Goal: Register for event/course

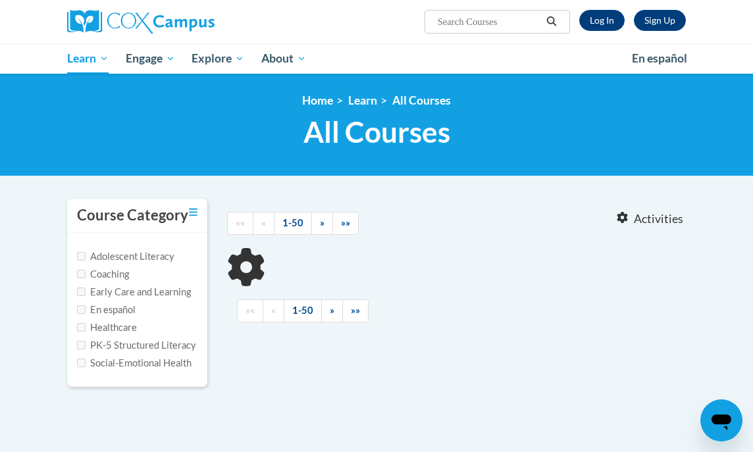
type input "Early Childhood Universal Access Series: Welcoming All Children AT139331 -- ST1…"
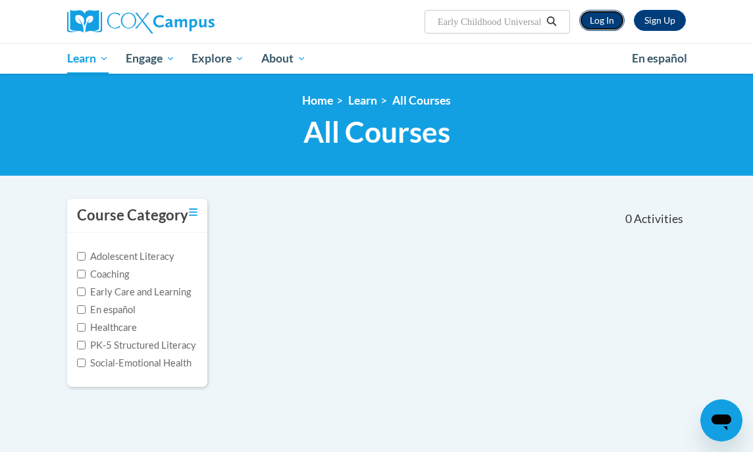
click at [617, 26] on link "Log In" at bounding box center [601, 20] width 45 height 21
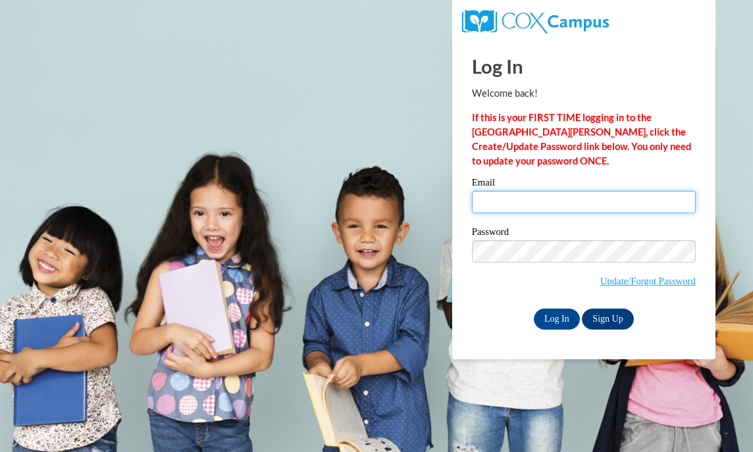
click at [541, 206] on input "Email" at bounding box center [584, 202] width 224 height 22
type input "filipponek@sycamoreschools.org"
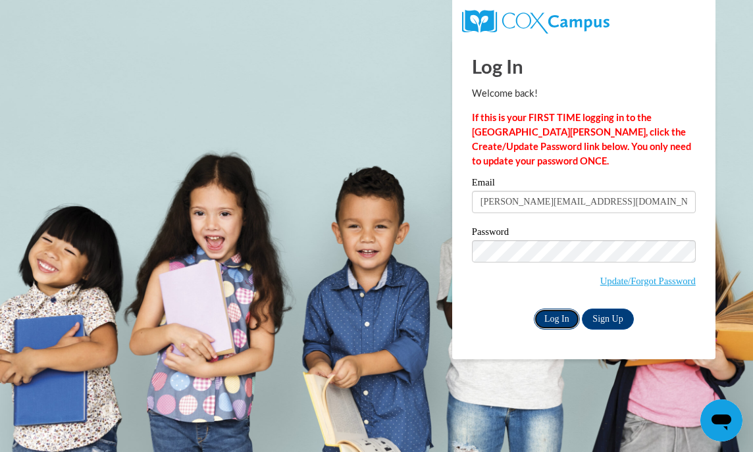
click at [555, 321] on input "Log In" at bounding box center [557, 319] width 46 height 21
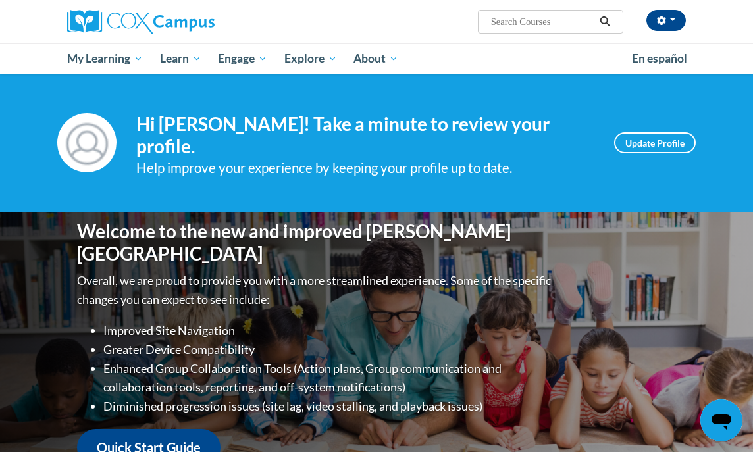
click at [581, 25] on input "Search..." at bounding box center [542, 22] width 105 height 16
click at [581, 25] on input "e" at bounding box center [542, 22] width 105 height 16
type input "emergent literacy"
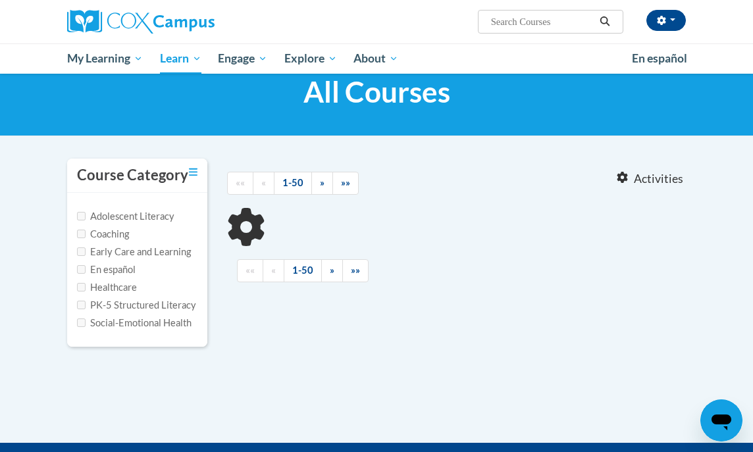
scroll to position [43, 0]
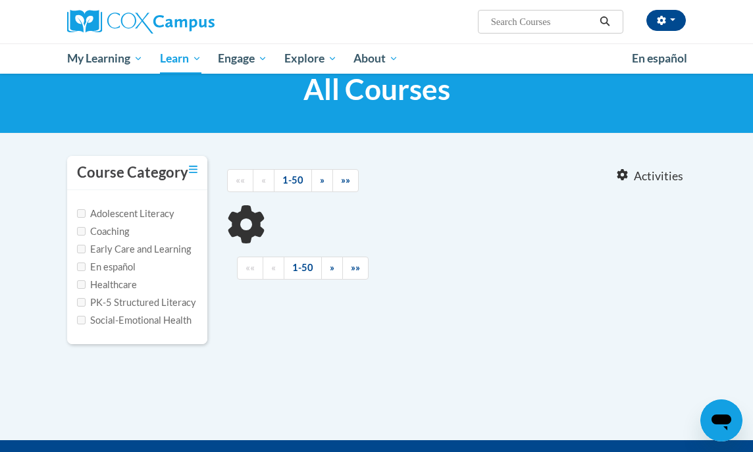
click at [125, 299] on label "PK-5 Structured Literacy" at bounding box center [136, 303] width 119 height 14
type input "emergent literacy"
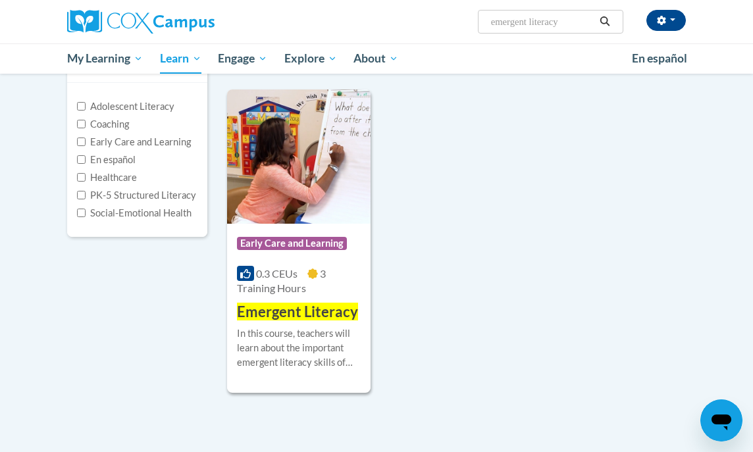
scroll to position [152, 0]
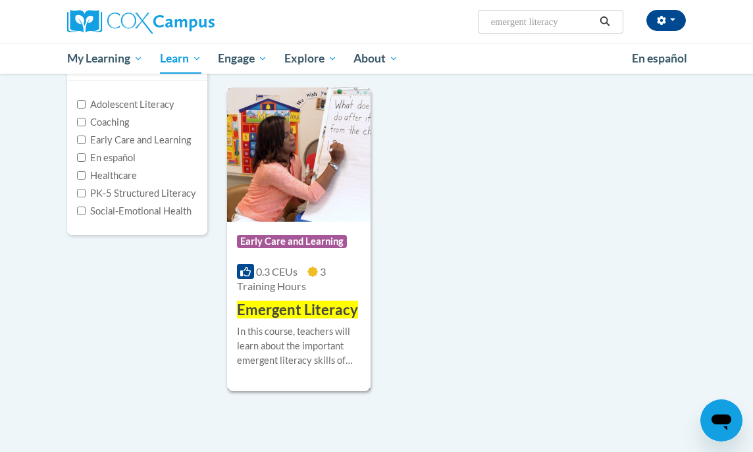
click at [323, 312] on span "Emergent Literacy" at bounding box center [297, 310] width 121 height 18
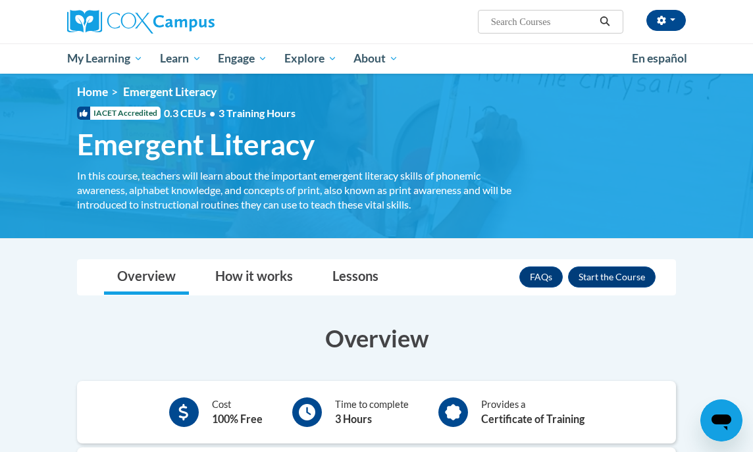
scroll to position [9, 0]
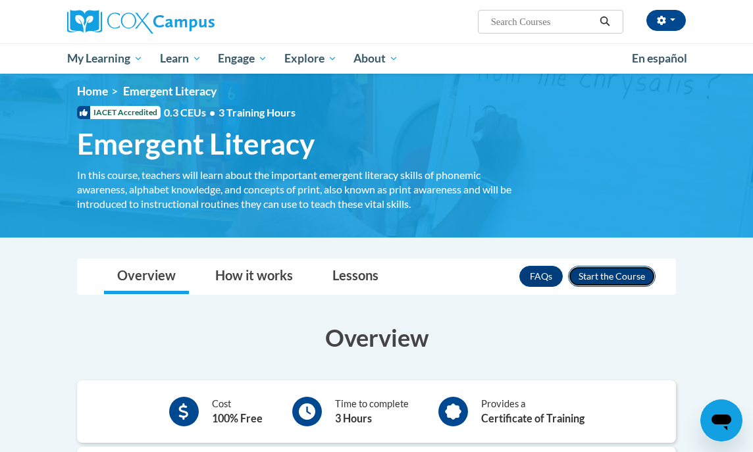
click at [612, 275] on button "Enroll" at bounding box center [612, 276] width 88 height 21
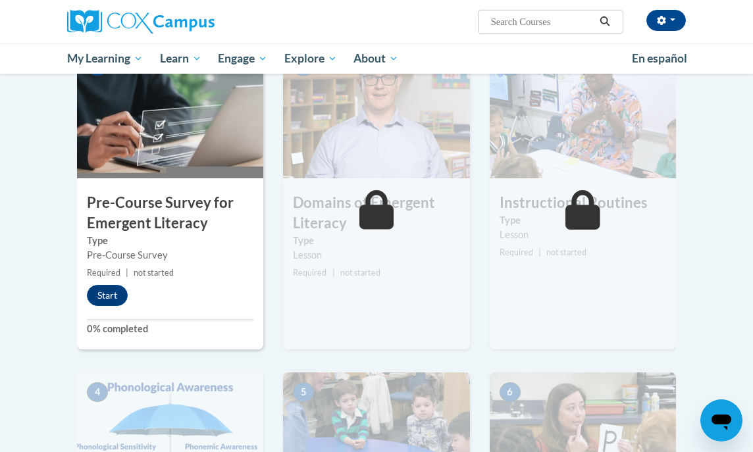
scroll to position [317, 0]
click at [119, 296] on button "Start" at bounding box center [107, 294] width 41 height 21
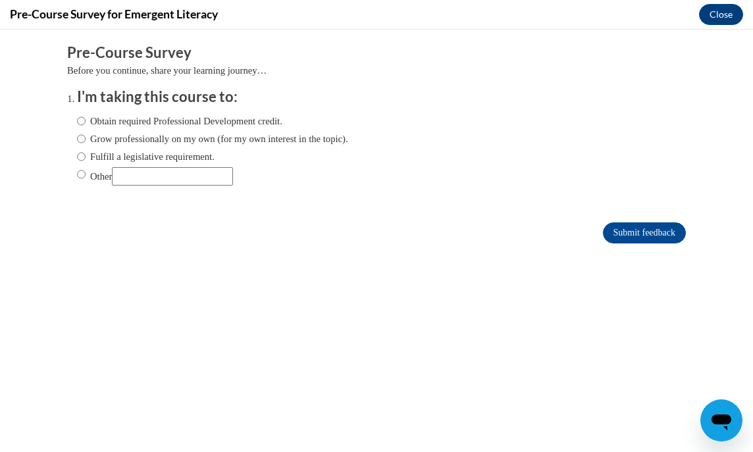
scroll to position [0, 0]
click at [135, 138] on label "Grow professionally on my own (for my own interest in the topic)." at bounding box center [212, 139] width 271 height 14
click at [86, 138] on input "Grow professionally on my own (for my own interest in the topic)." at bounding box center [81, 139] width 9 height 14
radio input "true"
click at [169, 121] on label "Obtain required Professional Development credit." at bounding box center [179, 121] width 205 height 14
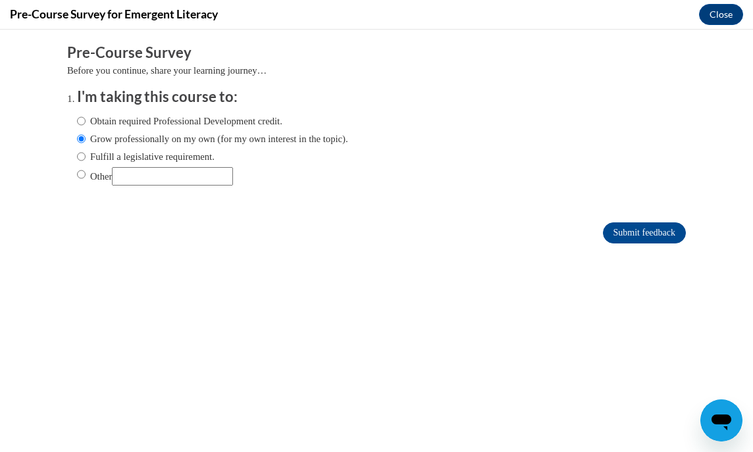
click at [86, 121] on input "Obtain required Professional Development credit." at bounding box center [81, 121] width 9 height 14
radio input "true"
click at [294, 141] on label "Grow professionally on my own (for my own interest in the topic)." at bounding box center [212, 139] width 271 height 14
click at [86, 141] on input "Grow professionally on my own (for my own interest in the topic)." at bounding box center [81, 139] width 9 height 14
radio input "true"
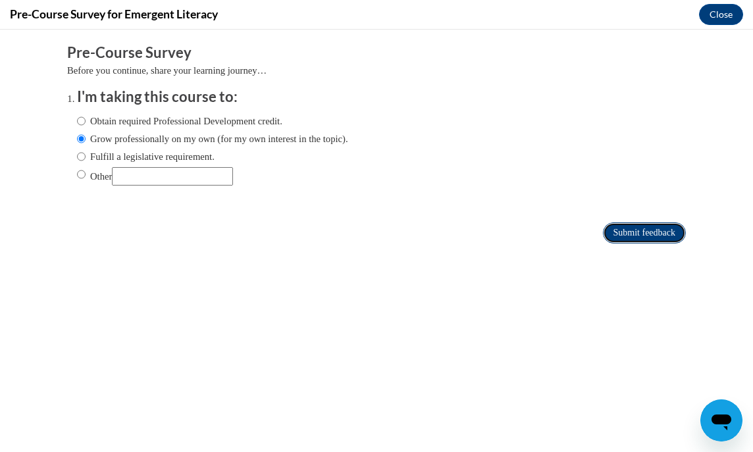
click at [622, 238] on input "Submit feedback" at bounding box center [644, 233] width 83 height 21
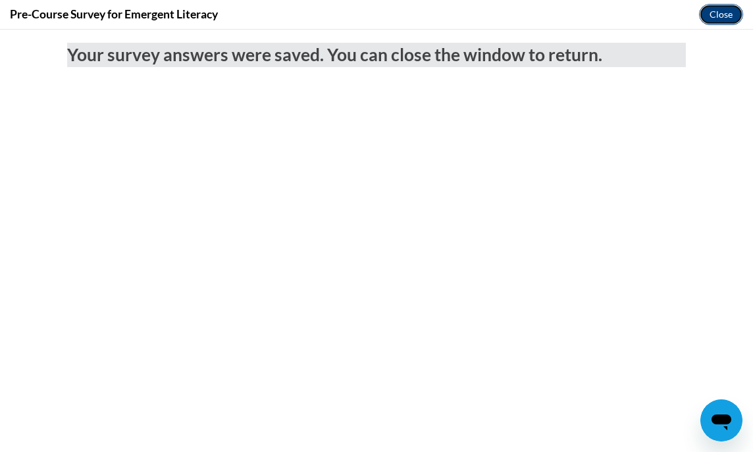
click at [716, 9] on button "Close" at bounding box center [721, 14] width 44 height 21
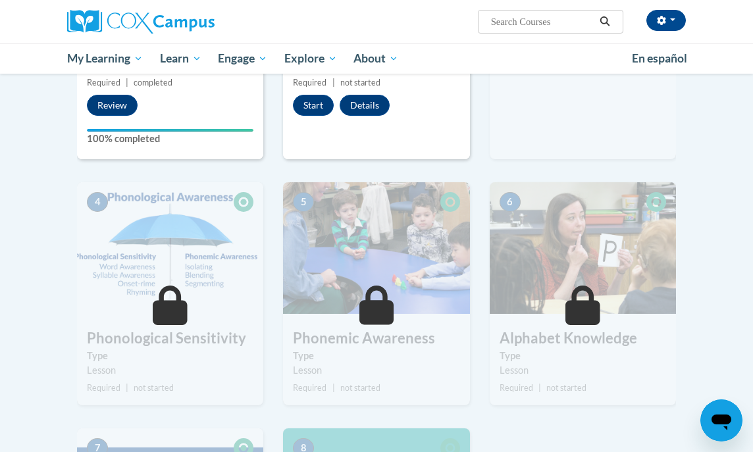
scroll to position [286, 0]
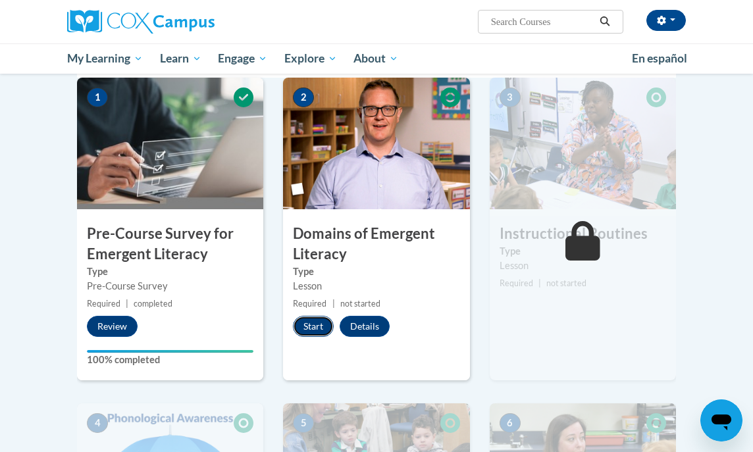
click at [315, 329] on button "Start" at bounding box center [313, 326] width 41 height 21
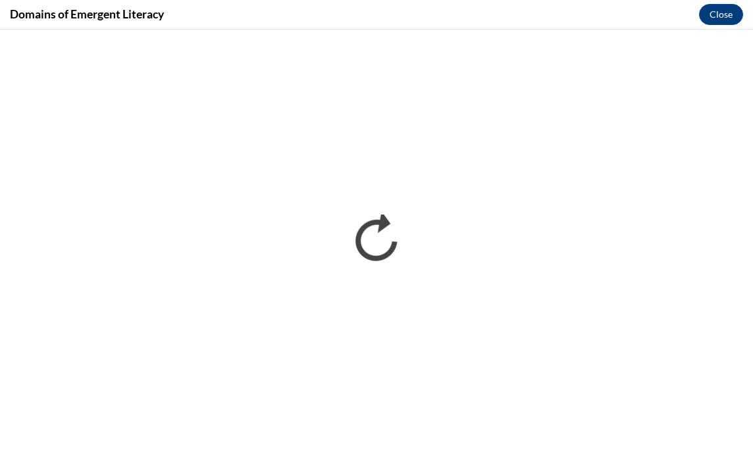
scroll to position [0, 0]
